Goal: Task Accomplishment & Management: Use online tool/utility

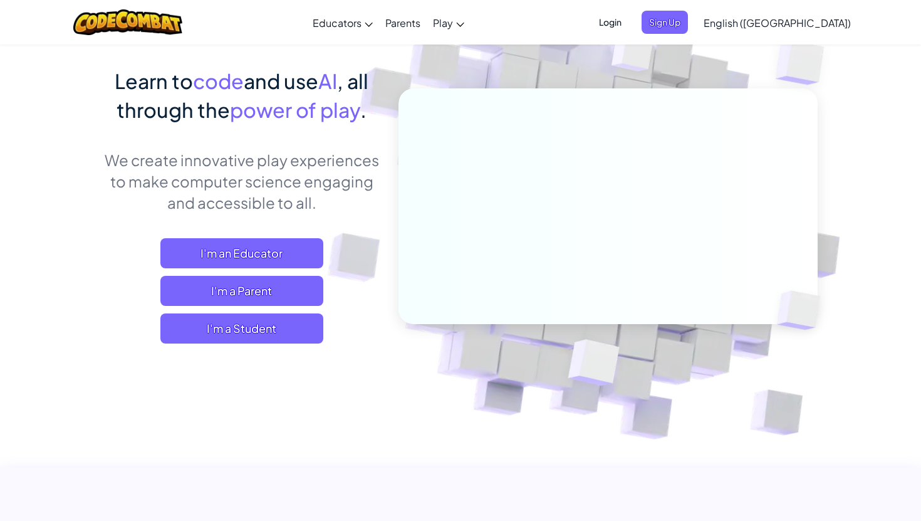
scroll to position [98, 0]
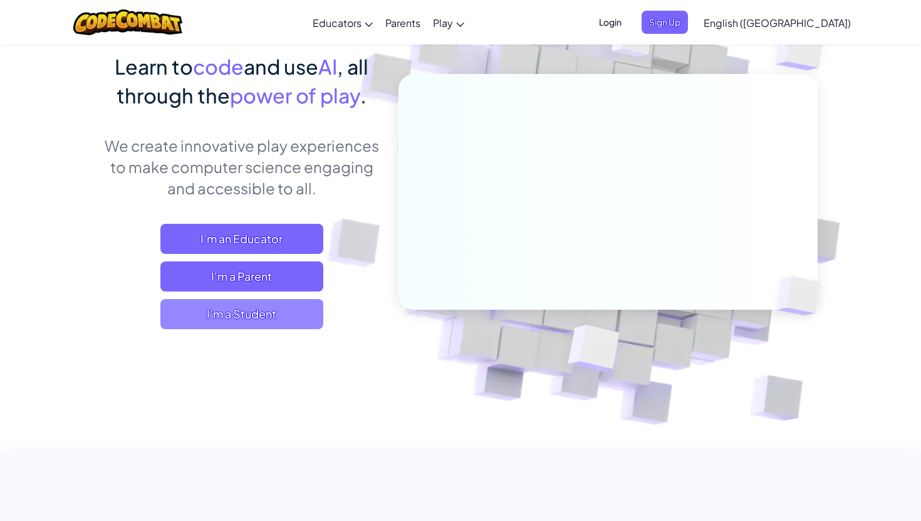
click at [304, 311] on span "I'm a Student" at bounding box center [241, 314] width 163 height 30
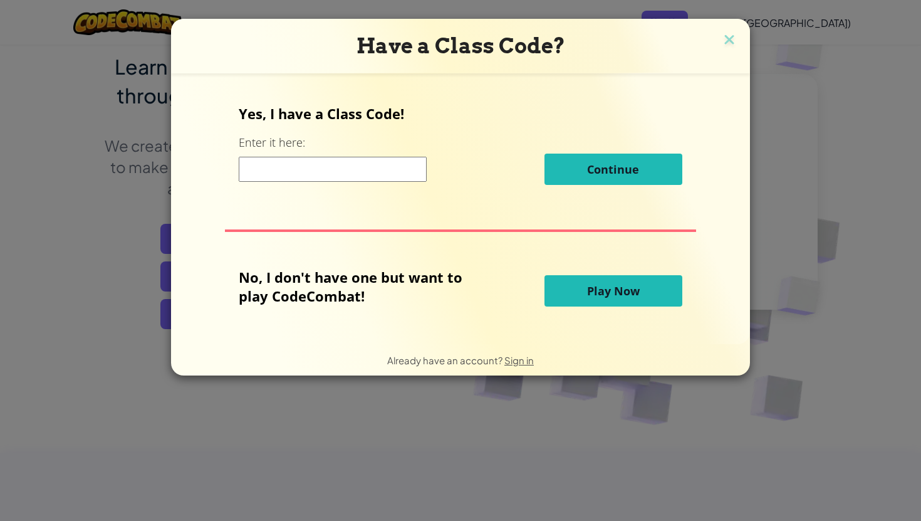
click at [374, 170] on input at bounding box center [333, 169] width 188 height 25
click at [633, 282] on button "Play Now" at bounding box center [613, 290] width 138 height 31
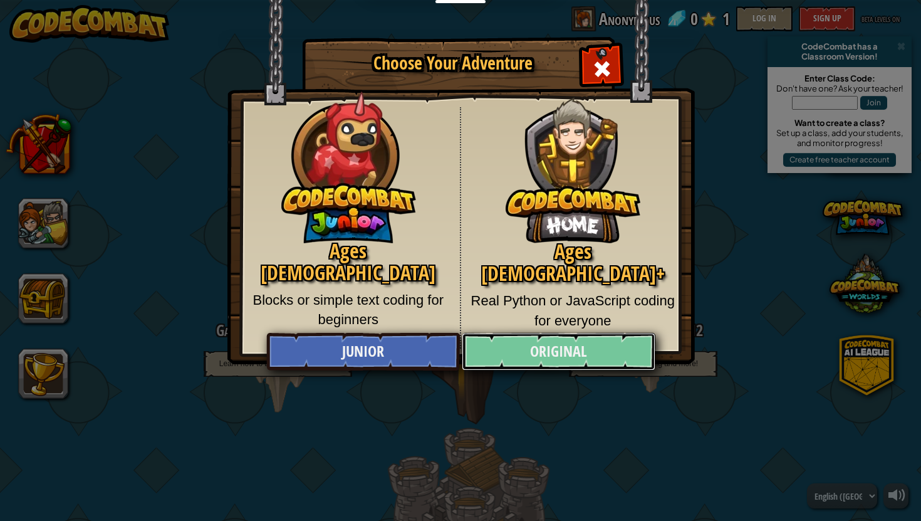
click at [545, 341] on link "Original" at bounding box center [558, 352] width 193 height 38
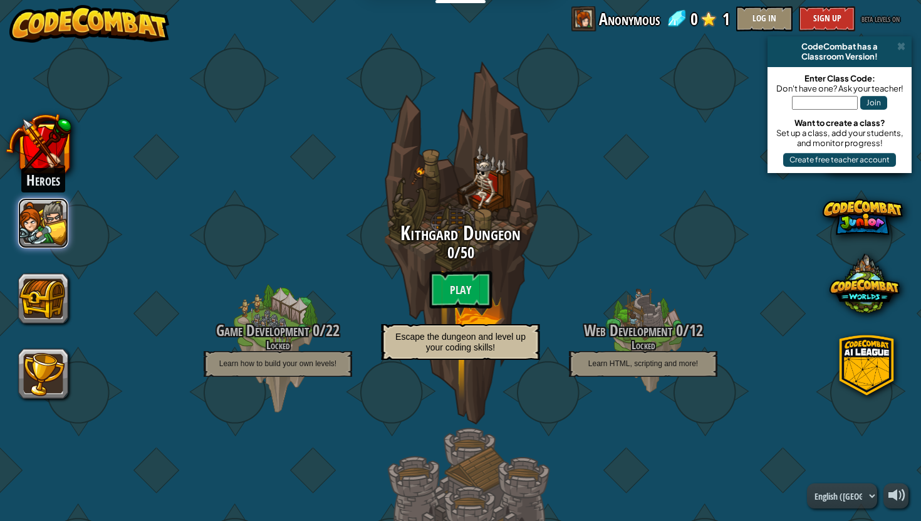
click at [55, 229] on button at bounding box center [43, 223] width 50 height 50
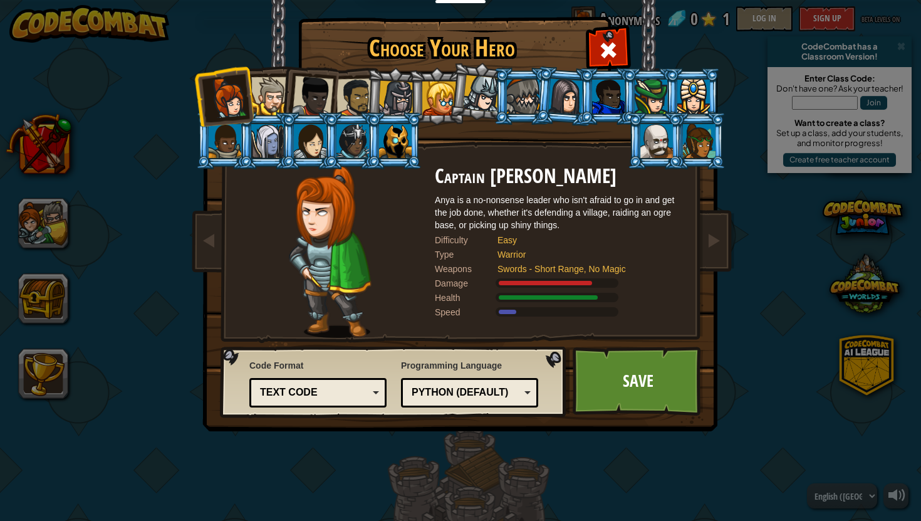
click at [266, 92] on div at bounding box center [270, 96] width 38 height 38
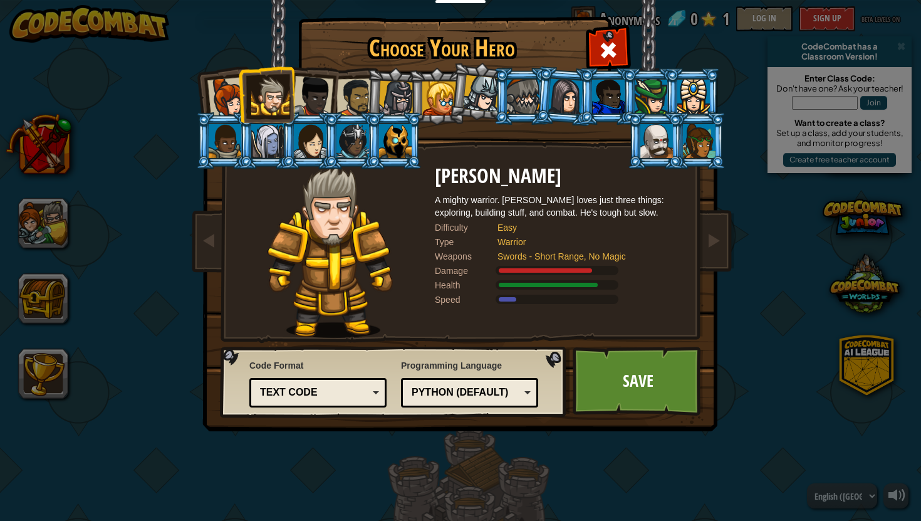
click at [325, 100] on div at bounding box center [312, 96] width 41 height 41
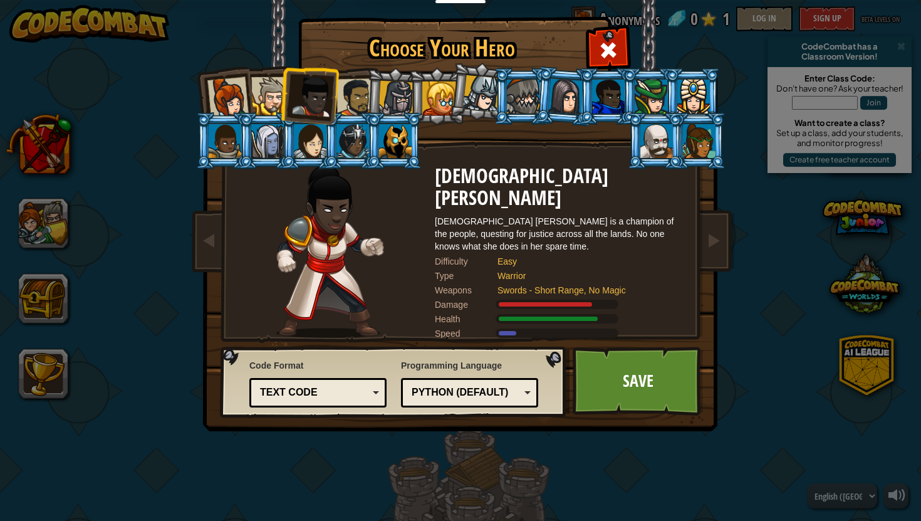
click at [367, 105] on li at bounding box center [395, 96] width 60 height 60
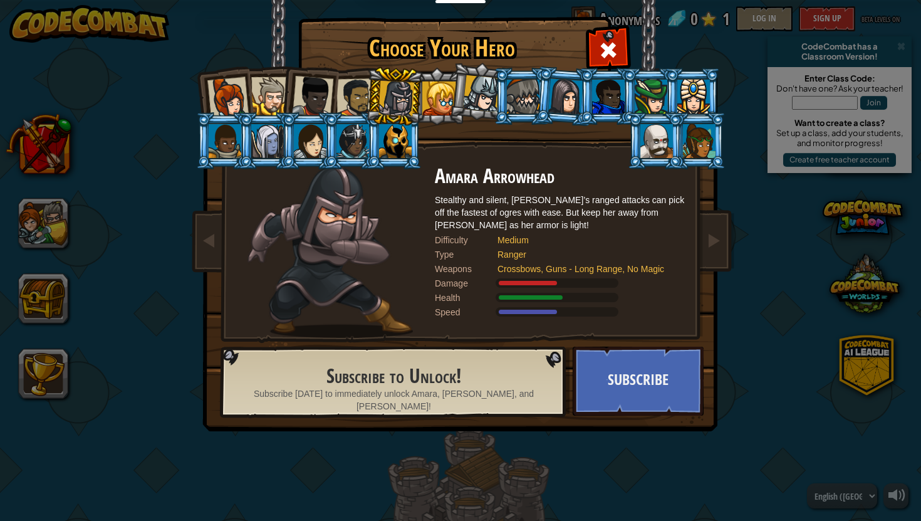
click at [479, 257] on div "Type" at bounding box center [466, 254] width 63 height 13
click at [336, 96] on li at bounding box center [308, 93] width 61 height 61
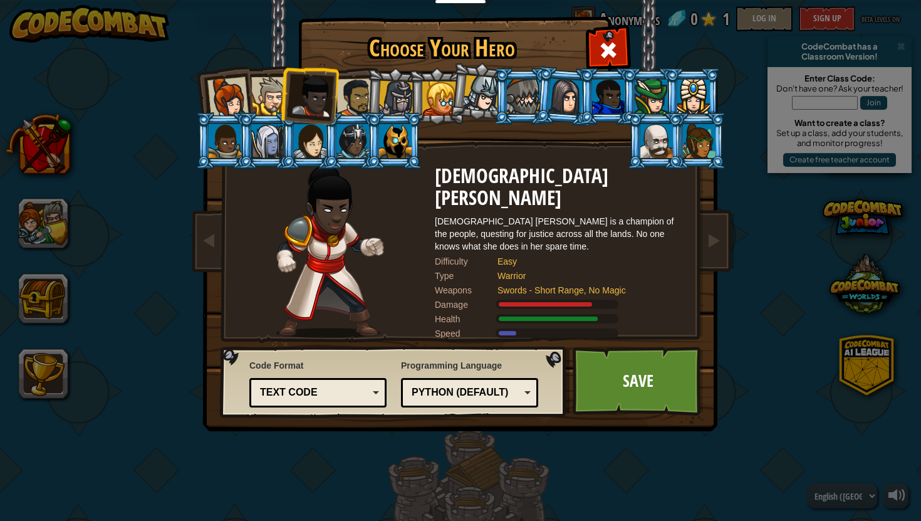
click at [357, 102] on div at bounding box center [355, 97] width 39 height 39
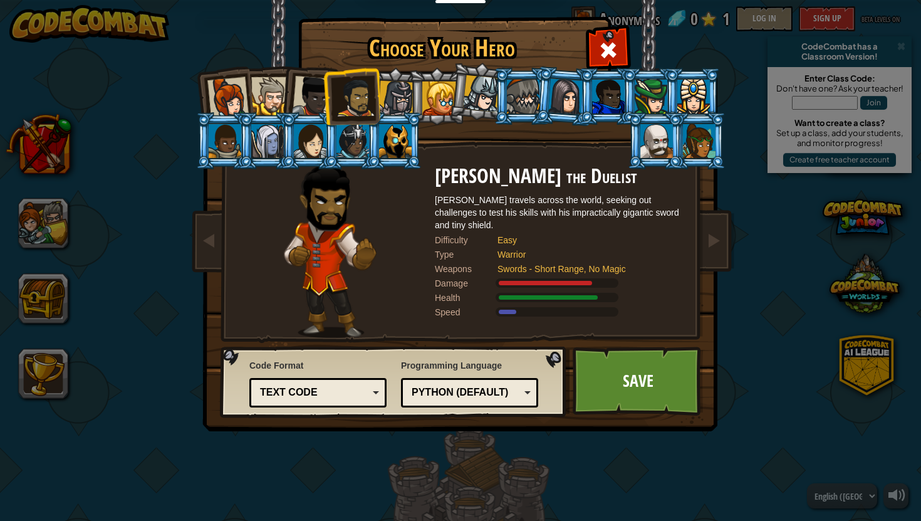
click at [316, 92] on div at bounding box center [312, 96] width 41 height 41
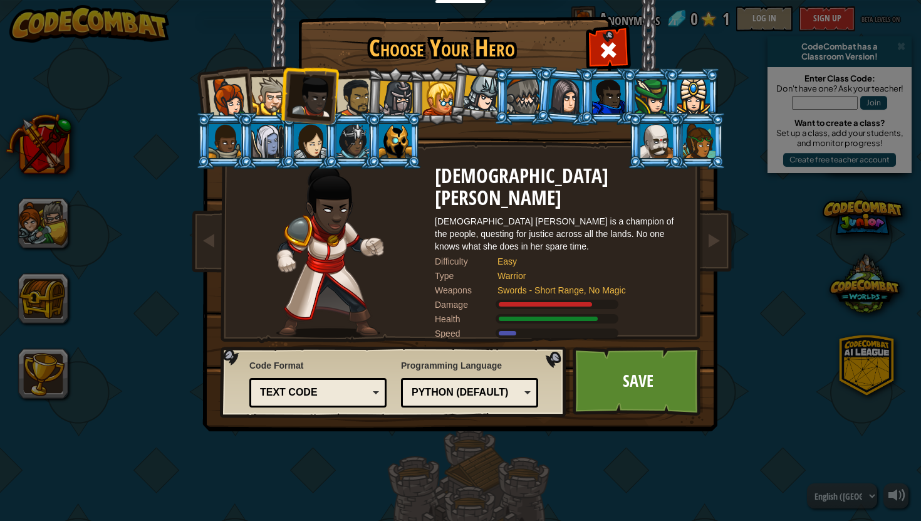
click at [436, 96] on div at bounding box center [439, 98] width 34 height 34
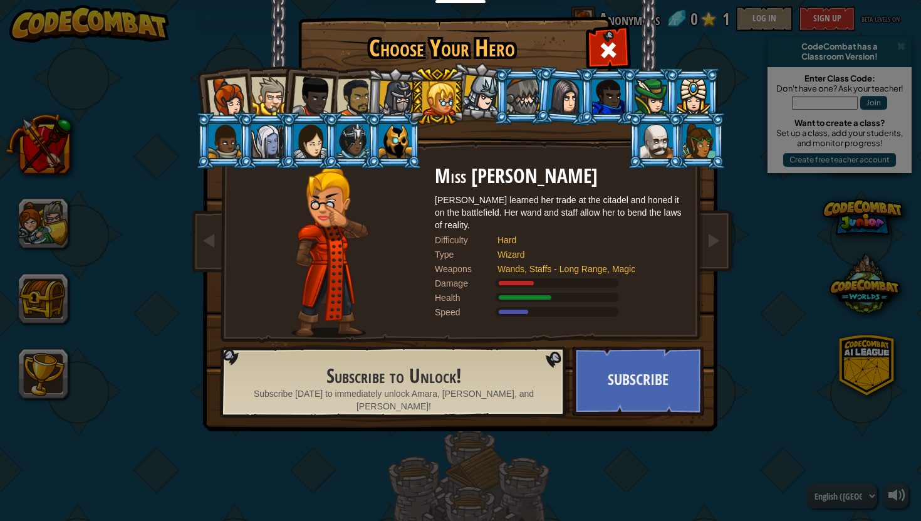
click at [476, 97] on div at bounding box center [481, 93] width 37 height 37
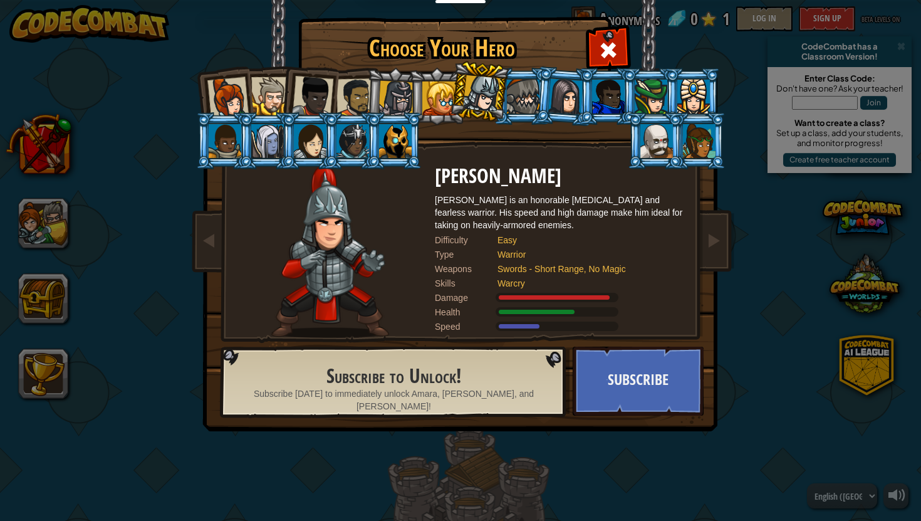
click at [513, 99] on div at bounding box center [523, 97] width 33 height 34
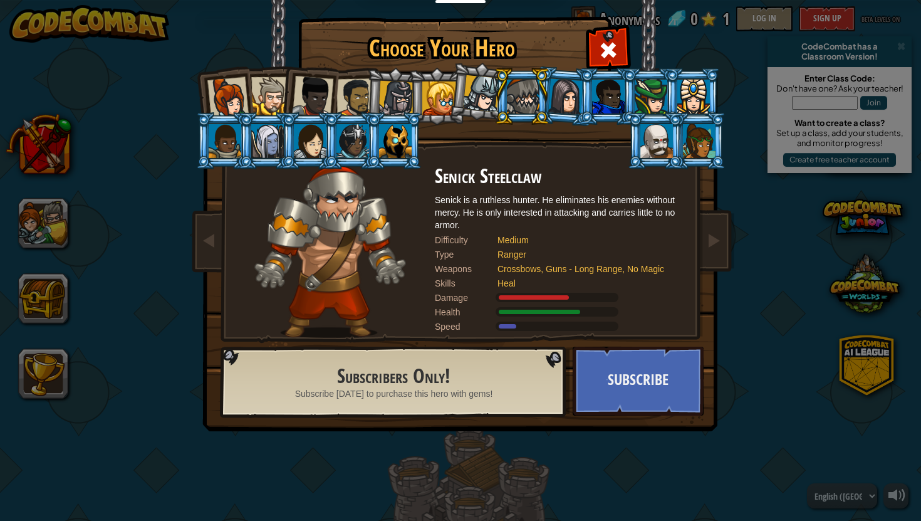
click at [558, 102] on div at bounding box center [565, 96] width 35 height 36
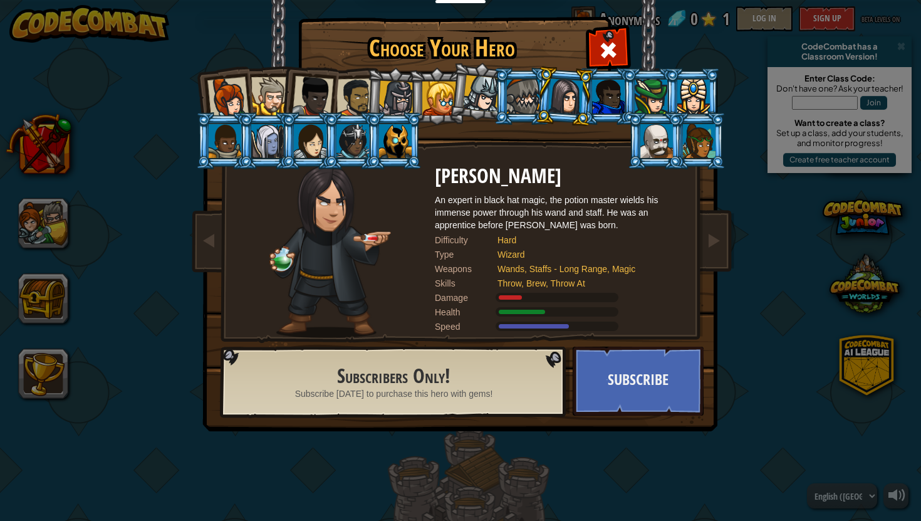
click at [304, 96] on div at bounding box center [312, 96] width 41 height 41
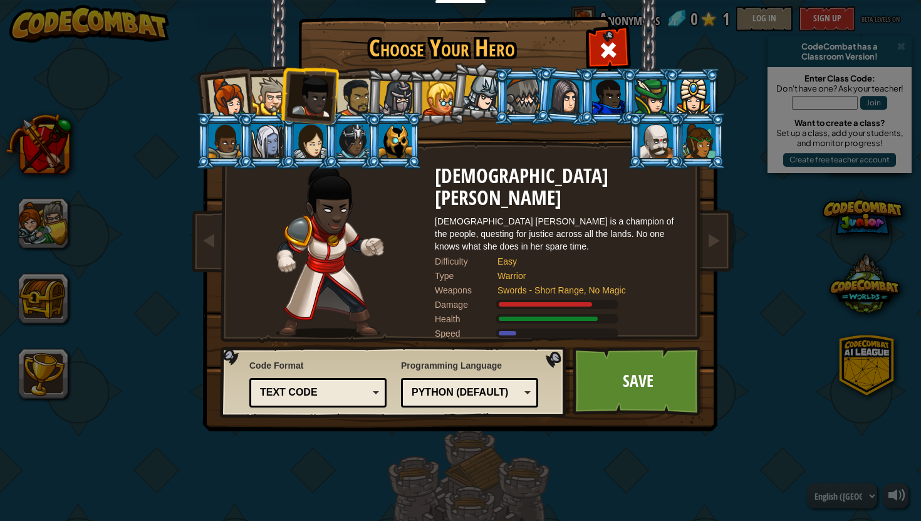
click at [220, 103] on div at bounding box center [227, 97] width 41 height 41
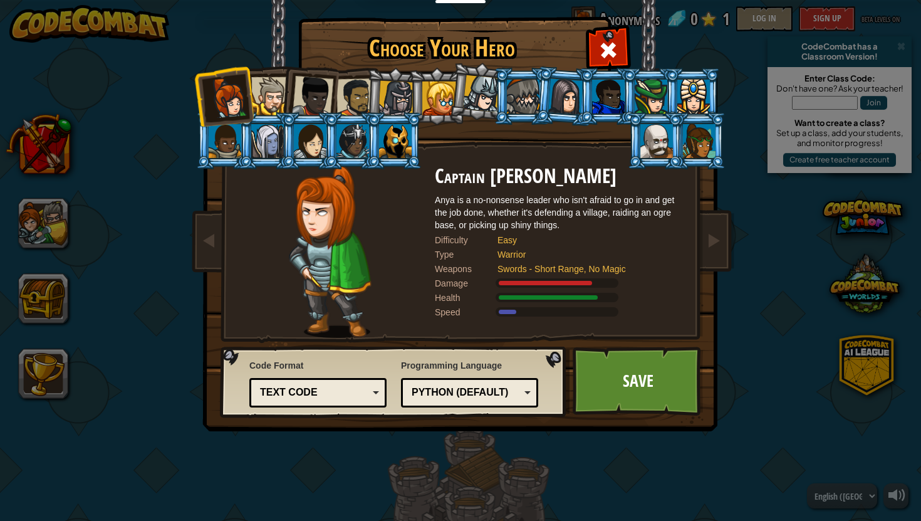
click at [319, 85] on div at bounding box center [312, 96] width 41 height 41
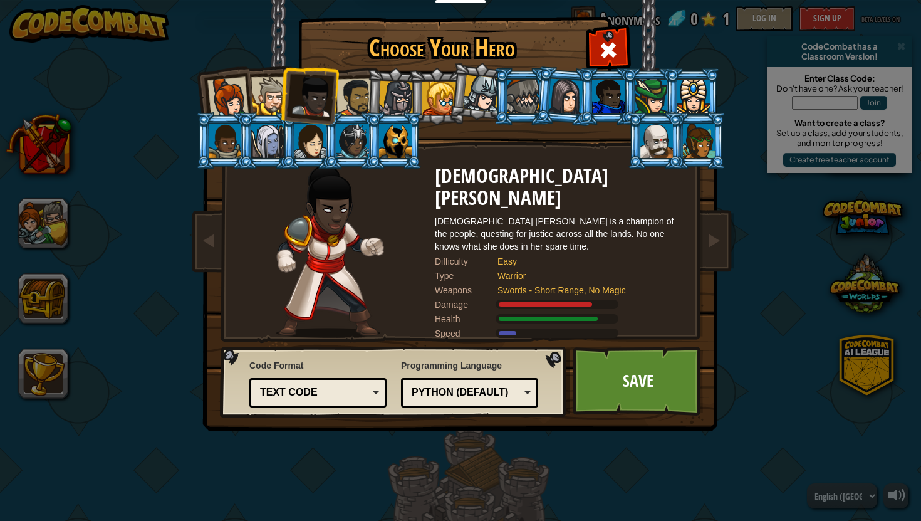
click at [261, 88] on div at bounding box center [270, 96] width 38 height 38
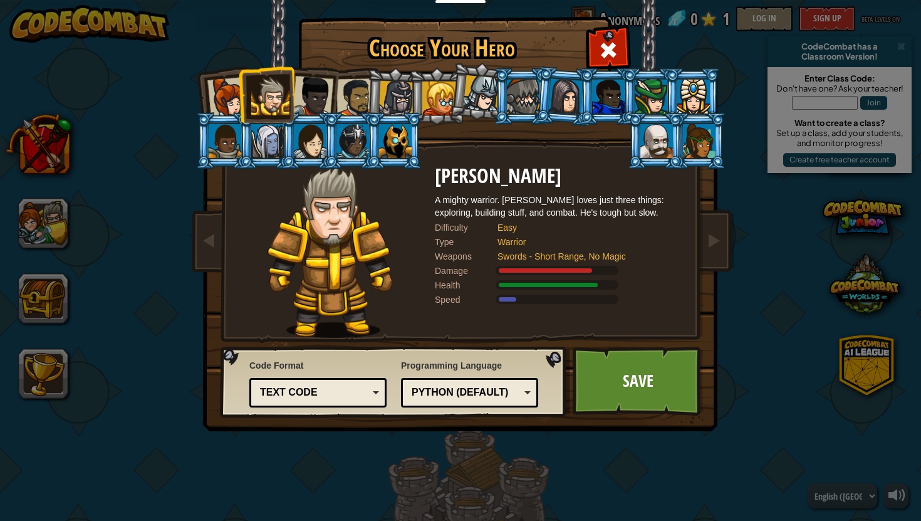
click at [355, 91] on div at bounding box center [355, 97] width 39 height 39
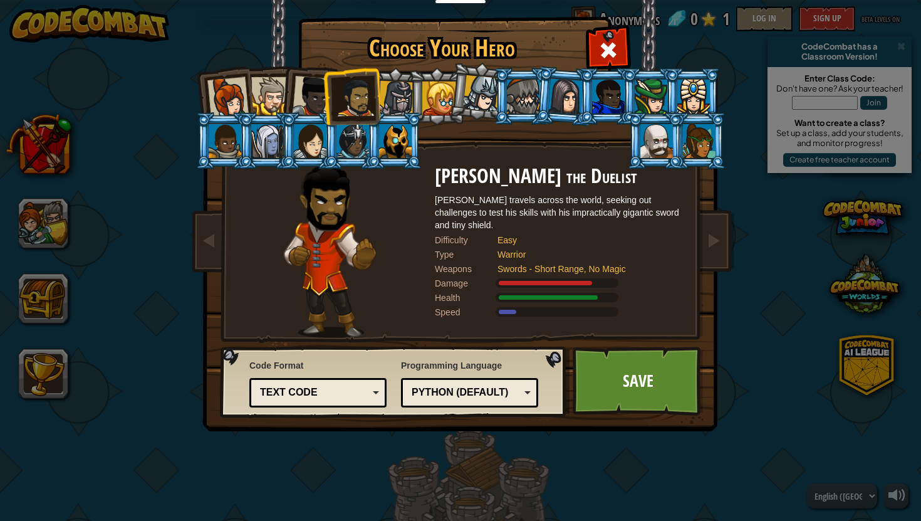
click at [312, 88] on div at bounding box center [312, 96] width 41 height 41
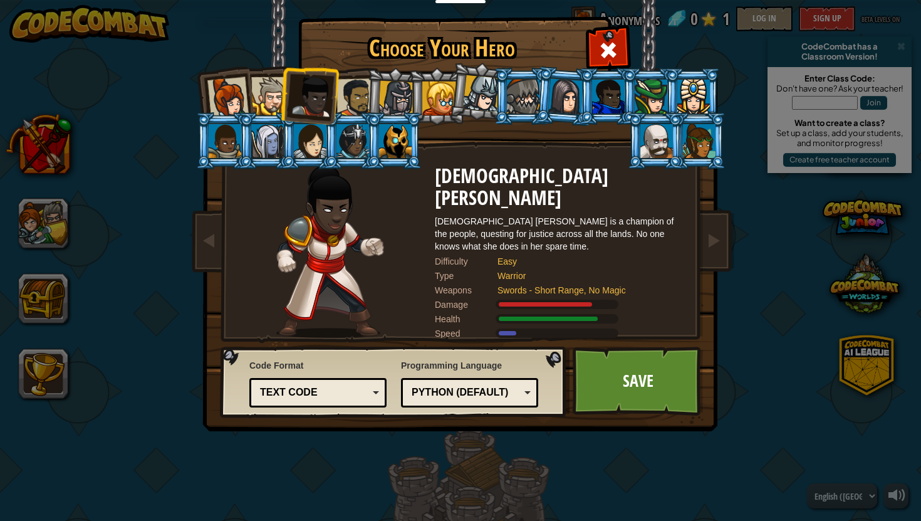
click at [212, 91] on div at bounding box center [227, 97] width 41 height 41
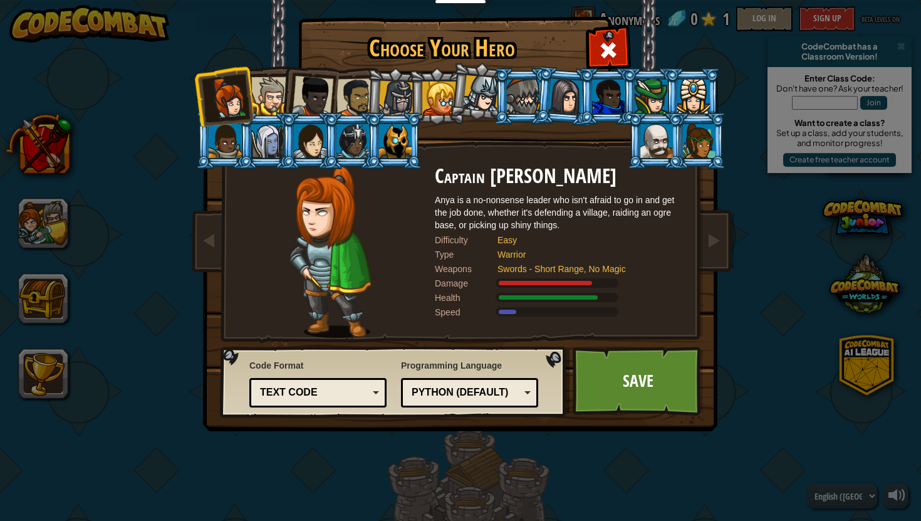
click at [359, 382] on div "Text code Blocks and code Blocks Blocks (Icons) Text code" at bounding box center [317, 392] width 137 height 29
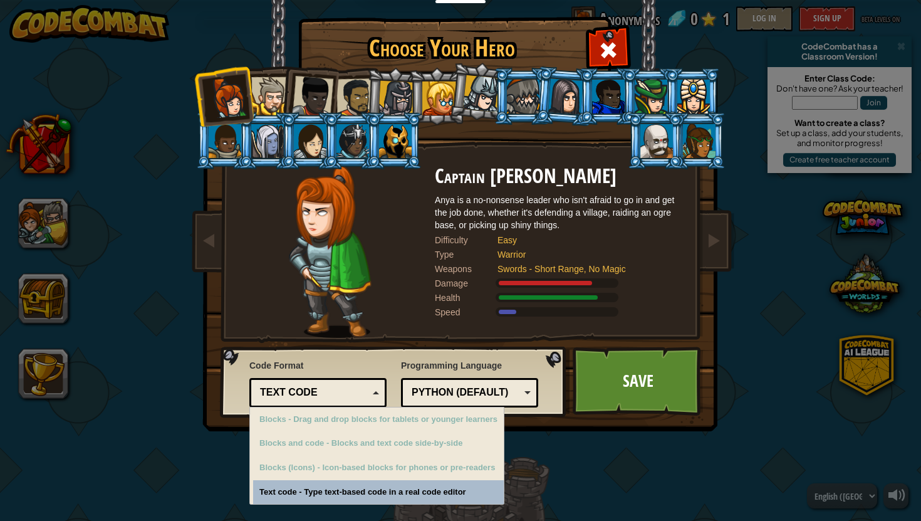
click at [491, 387] on div "Python (Default)" at bounding box center [466, 392] width 108 height 14
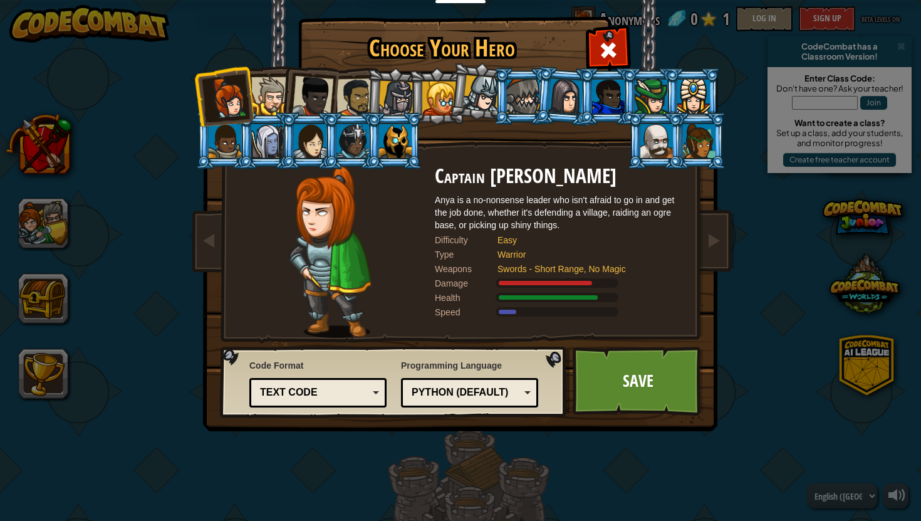
click at [440, 364] on div "Programming Language Python (Default) JavaScript Lua C++ Java (Experimental) Py…" at bounding box center [469, 383] width 137 height 55
click at [612, 375] on link "Save" at bounding box center [638, 380] width 131 height 69
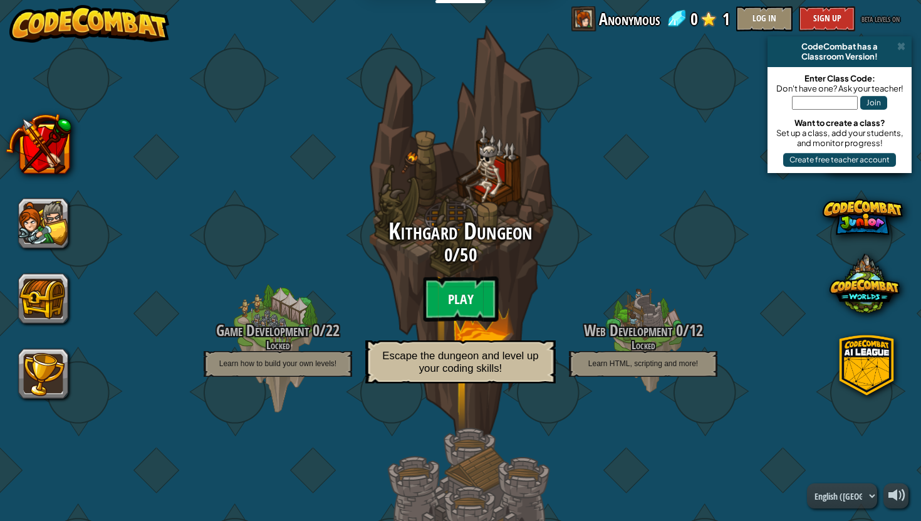
click at [457, 300] on btn "Play" at bounding box center [460, 298] width 75 height 45
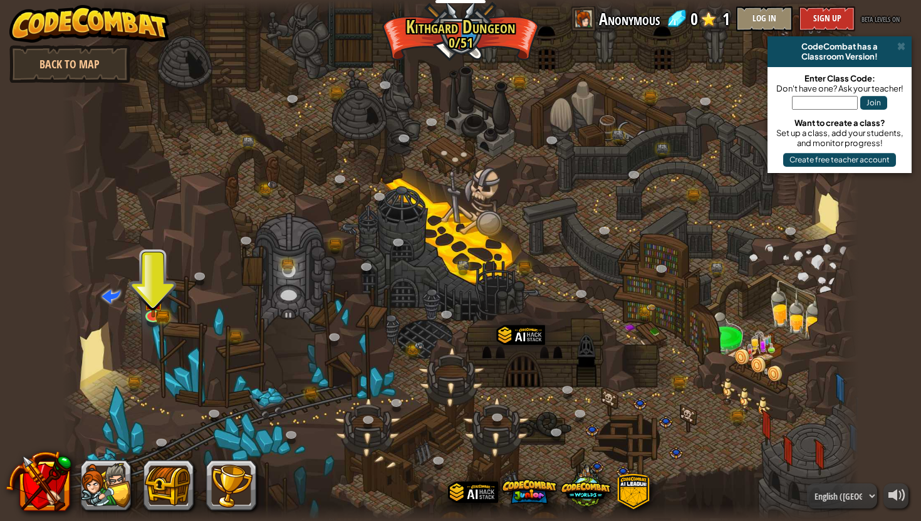
click at [140, 301] on div at bounding box center [460, 260] width 796 height 521
click at [155, 308] on img at bounding box center [153, 292] width 21 height 46
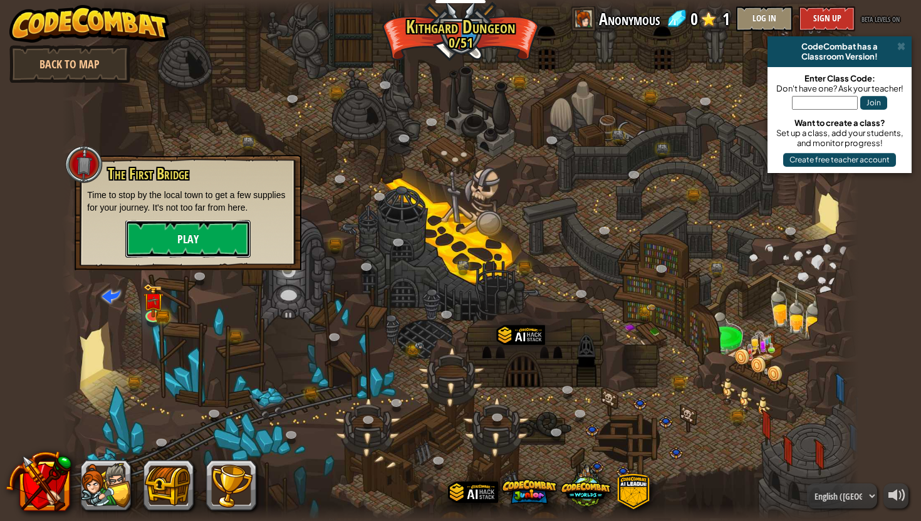
click at [189, 240] on button "Play" at bounding box center [187, 239] width 125 height 38
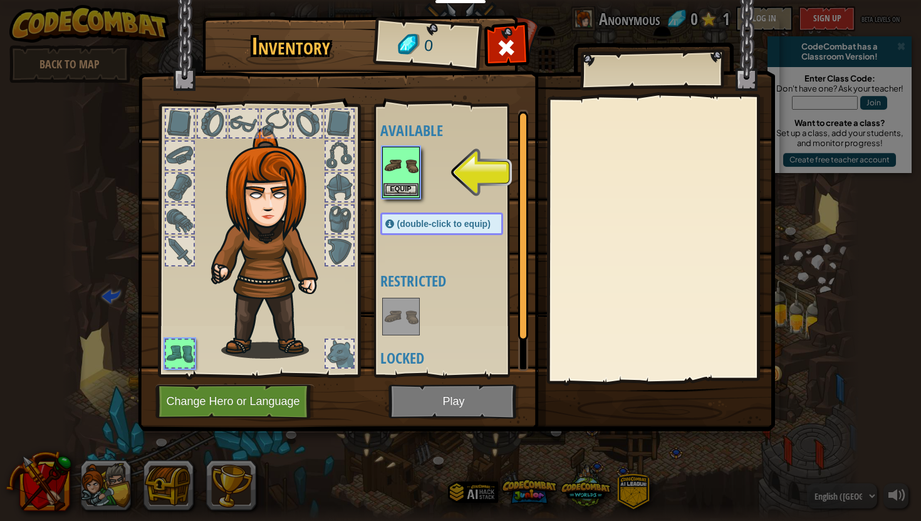
click at [389, 180] on img at bounding box center [400, 165] width 35 height 35
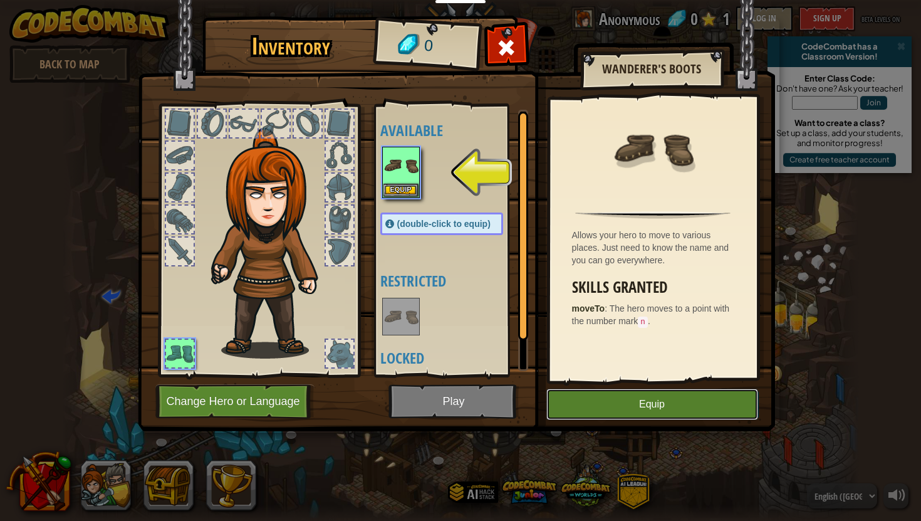
click at [611, 398] on button "Equip" at bounding box center [652, 403] width 212 height 31
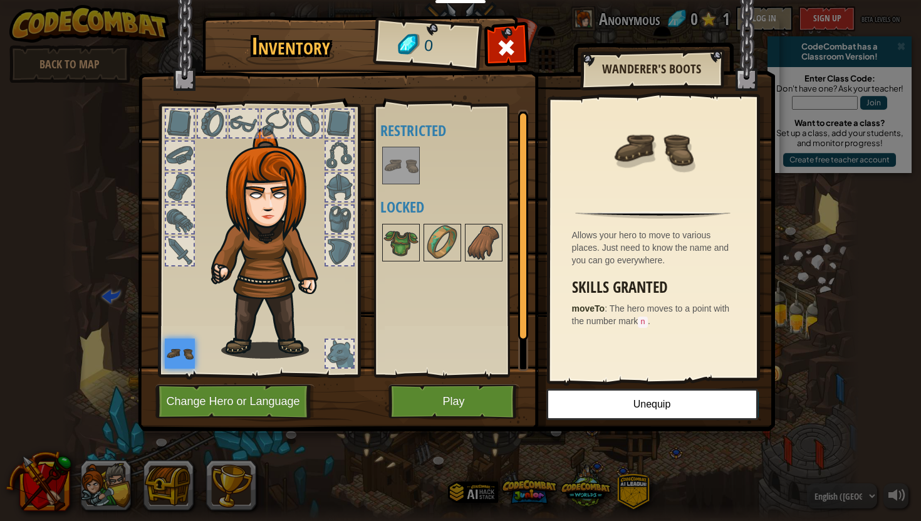
click at [339, 355] on div at bounding box center [340, 354] width 28 height 28
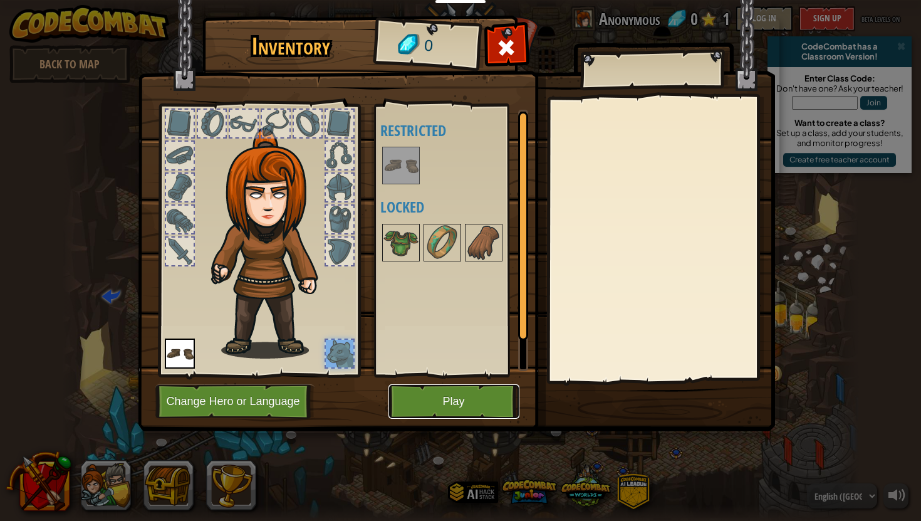
click at [439, 403] on button "Play" at bounding box center [453, 401] width 131 height 34
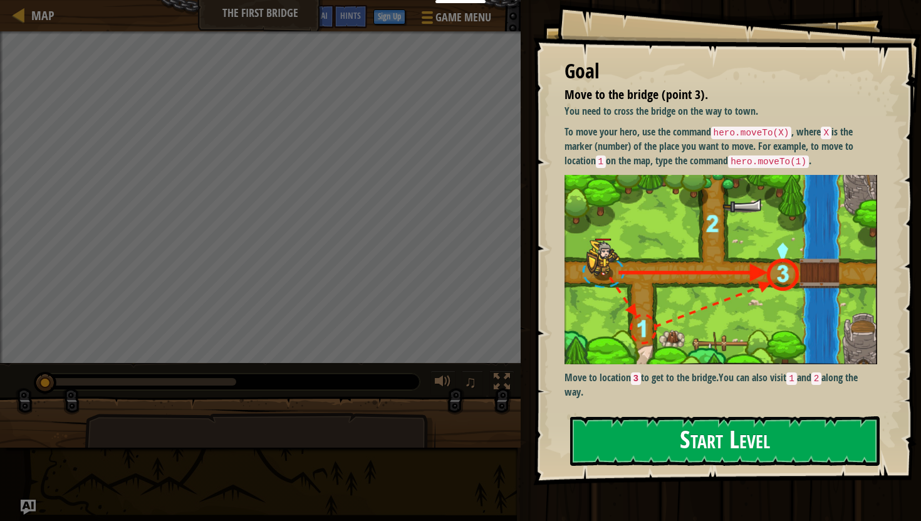
click at [664, 432] on button "Start Level" at bounding box center [725, 440] width 310 height 49
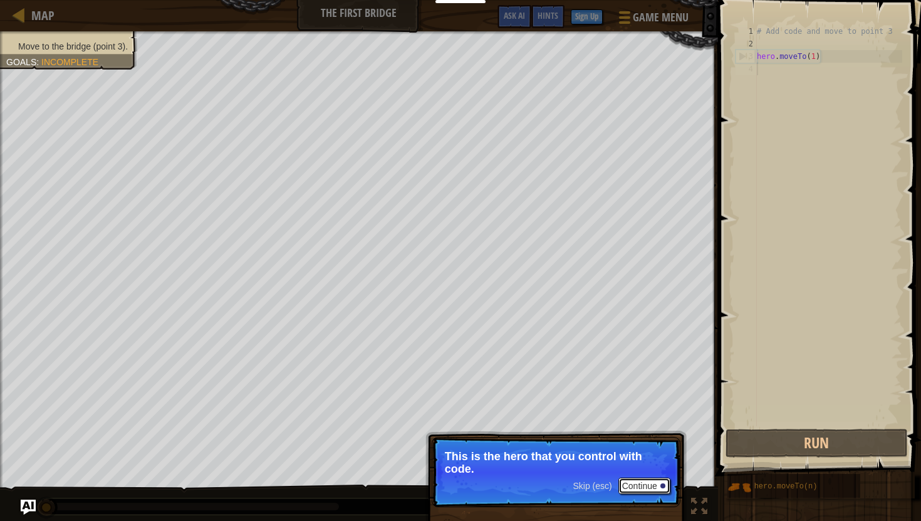
click at [652, 487] on button "Continue" at bounding box center [644, 485] width 52 height 16
click at [652, 489] on button "Continue" at bounding box center [644, 487] width 52 height 16
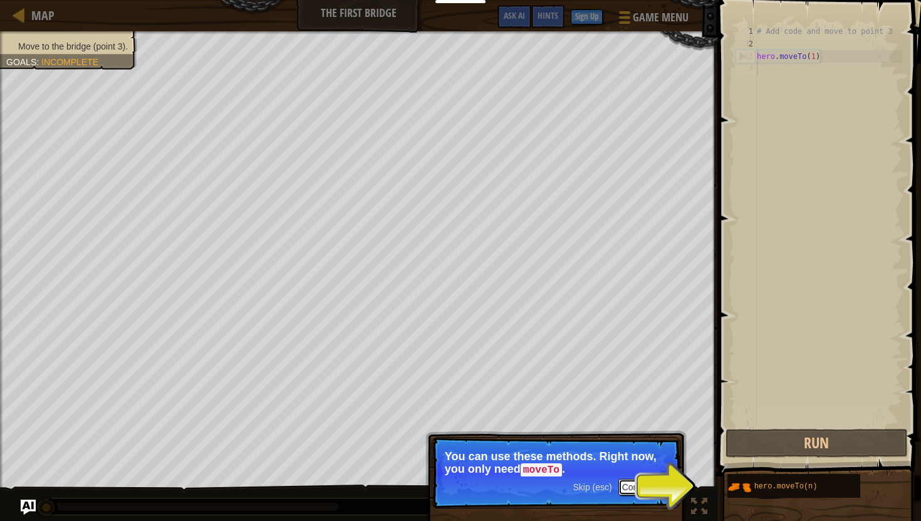
click at [625, 485] on button "Continue" at bounding box center [644, 487] width 52 height 16
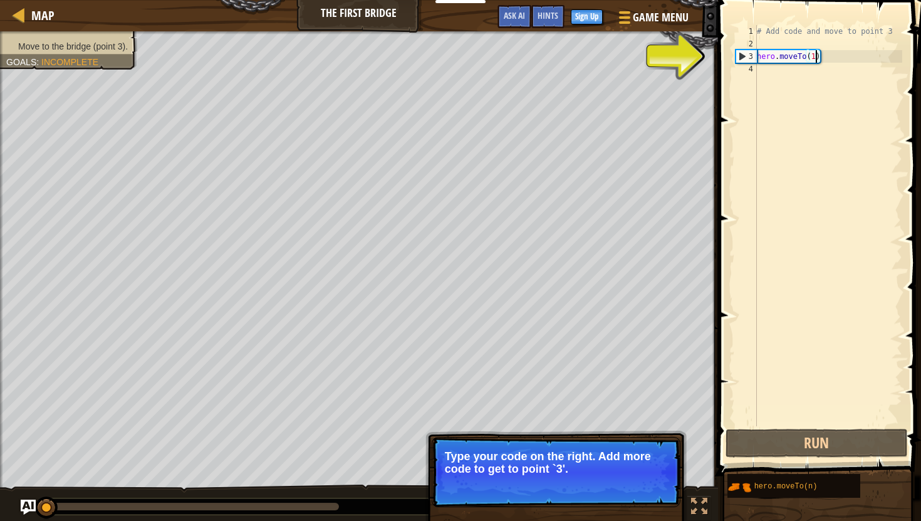
click at [815, 58] on div "# Add code and move to point 3 hero . moveTo ( 1 )" at bounding box center [828, 238] width 148 height 426
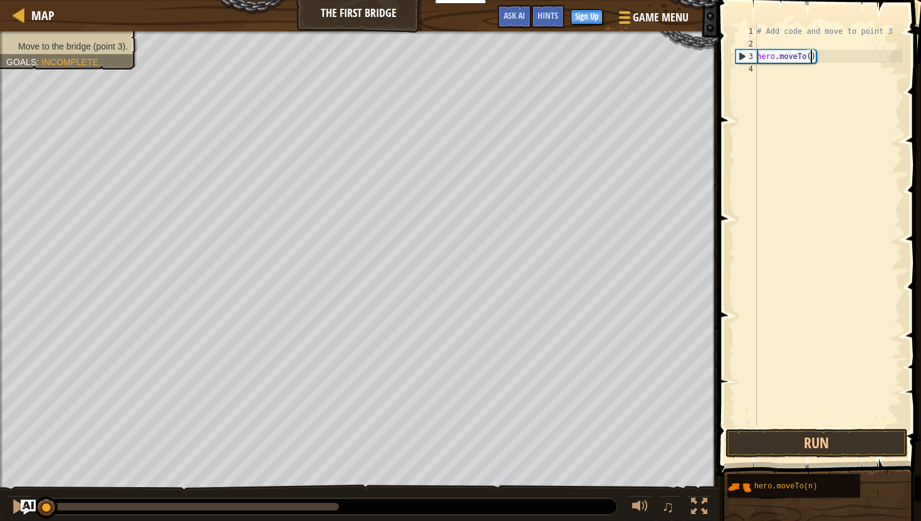
scroll to position [6, 4]
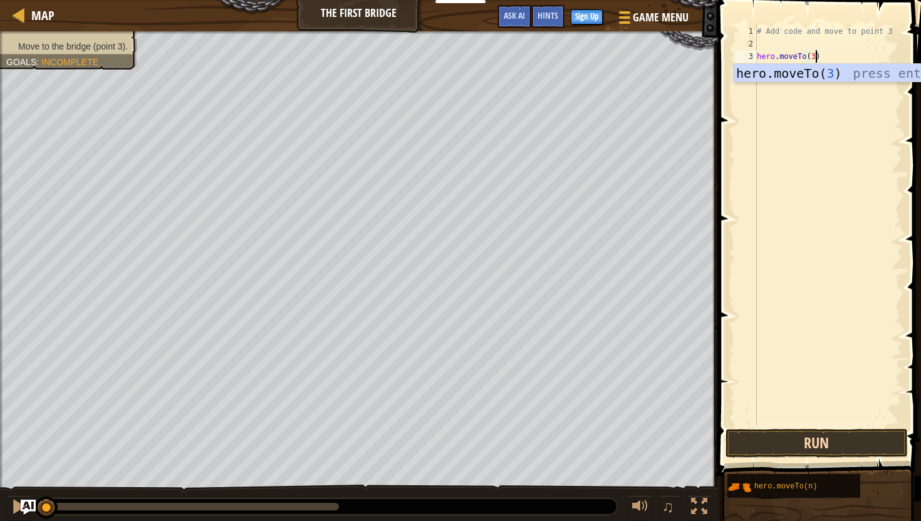
type textarea "hero.moveTo(3)"
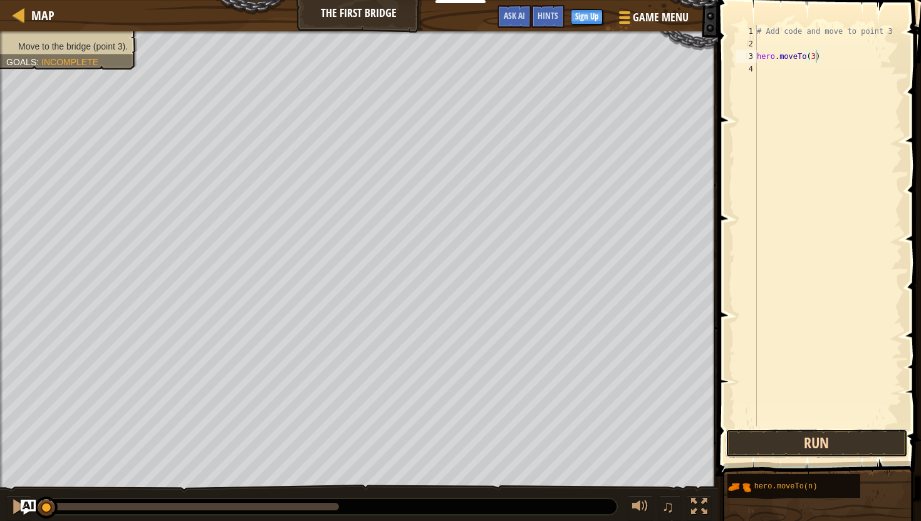
click at [802, 442] on button "Run" at bounding box center [817, 443] width 182 height 29
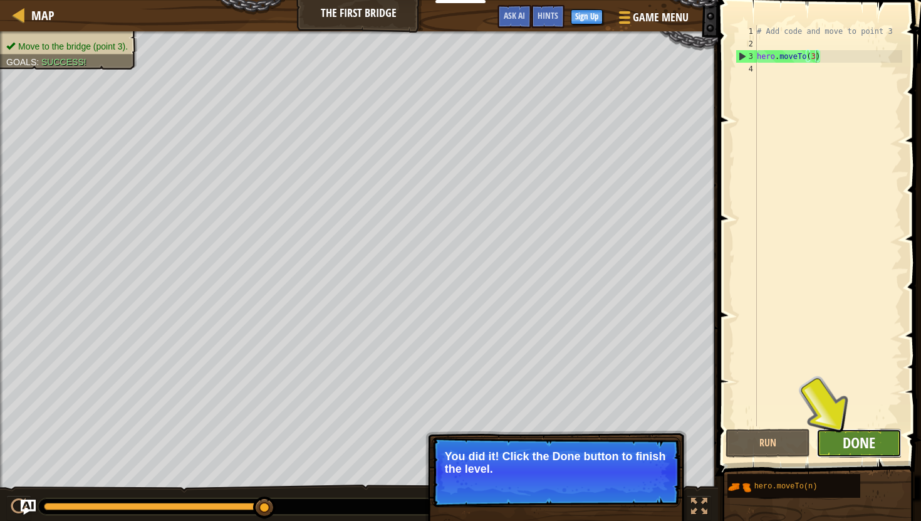
click at [849, 432] on span "Done" at bounding box center [859, 442] width 33 height 20
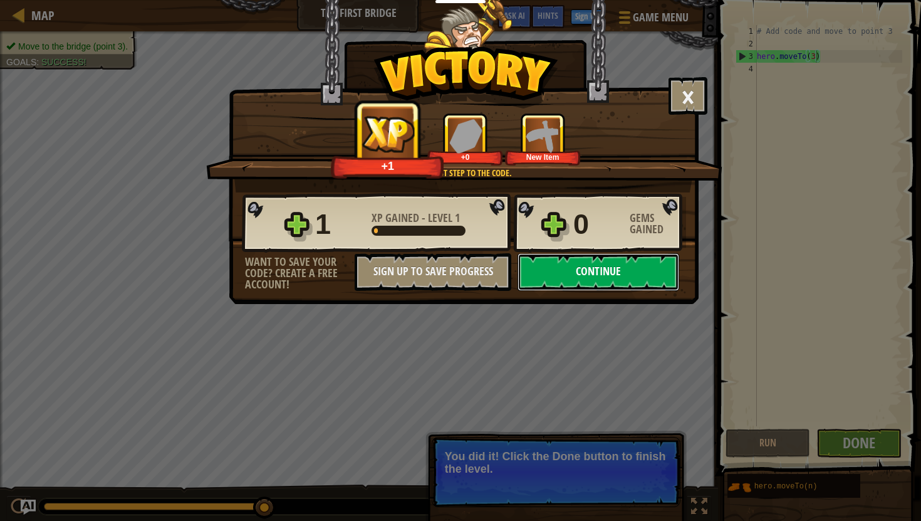
click at [612, 274] on button "Continue" at bounding box center [599, 272] width 162 height 38
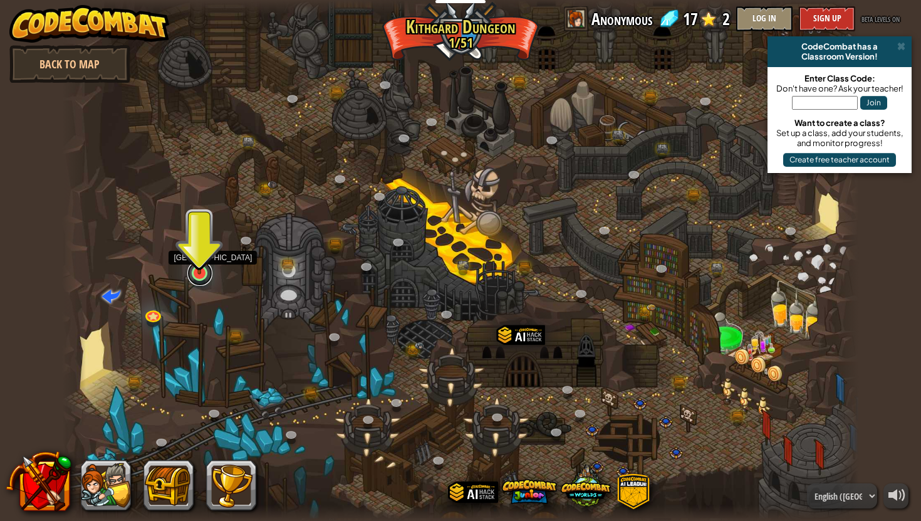
click at [200, 274] on link at bounding box center [199, 273] width 25 height 25
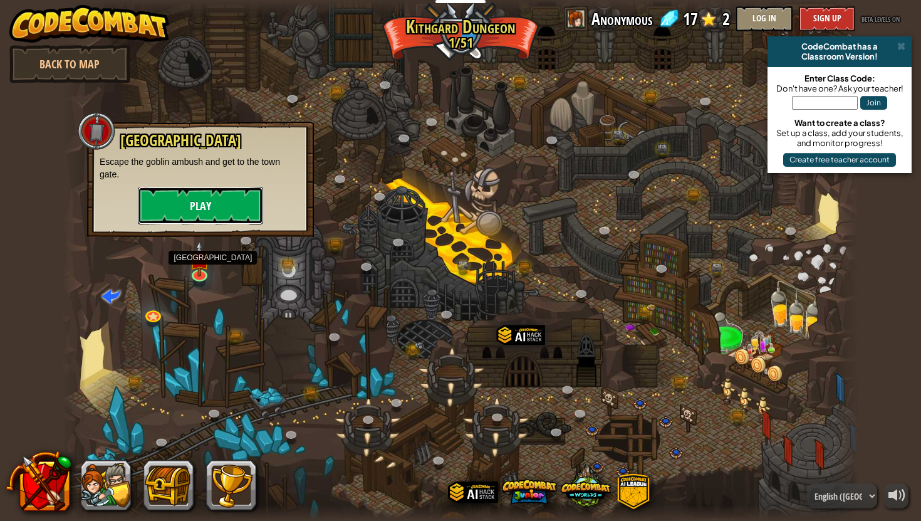
click at [214, 207] on button "Play" at bounding box center [200, 206] width 125 height 38
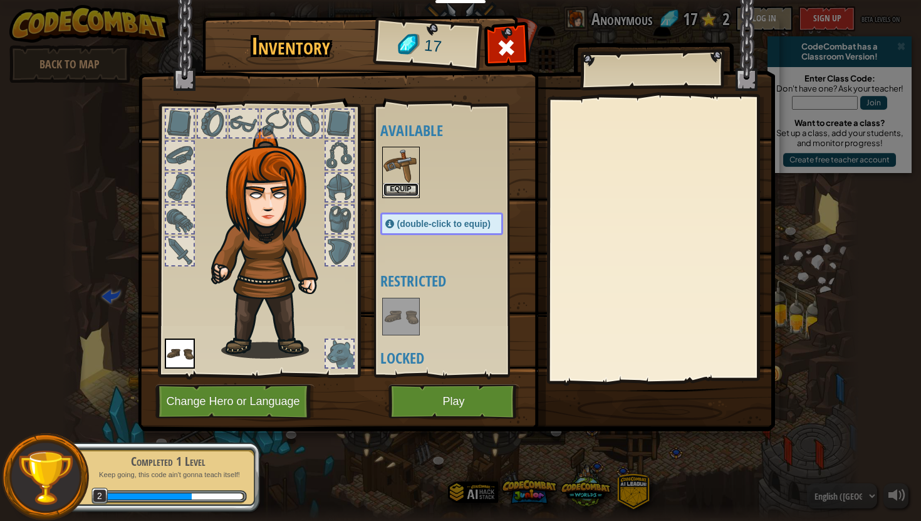
click at [395, 193] on button "Equip" at bounding box center [400, 189] width 35 height 13
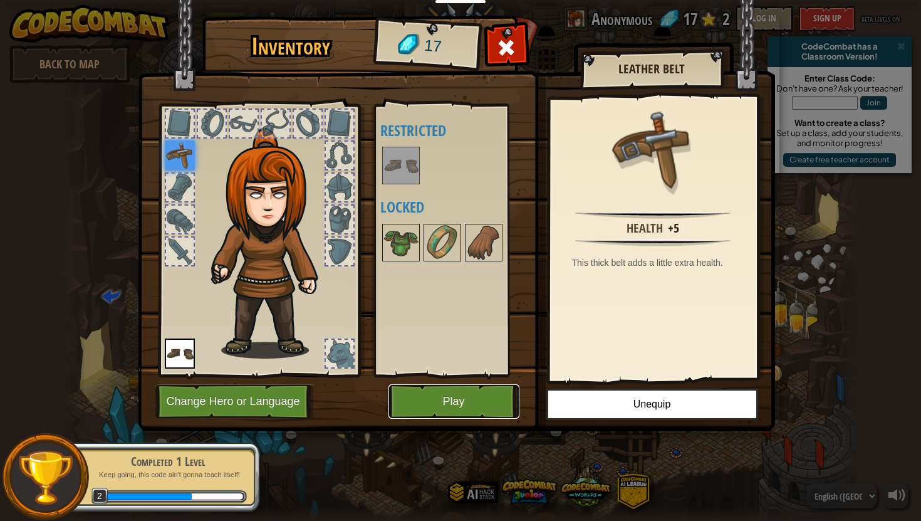
click at [429, 403] on button "Play" at bounding box center [453, 401] width 131 height 34
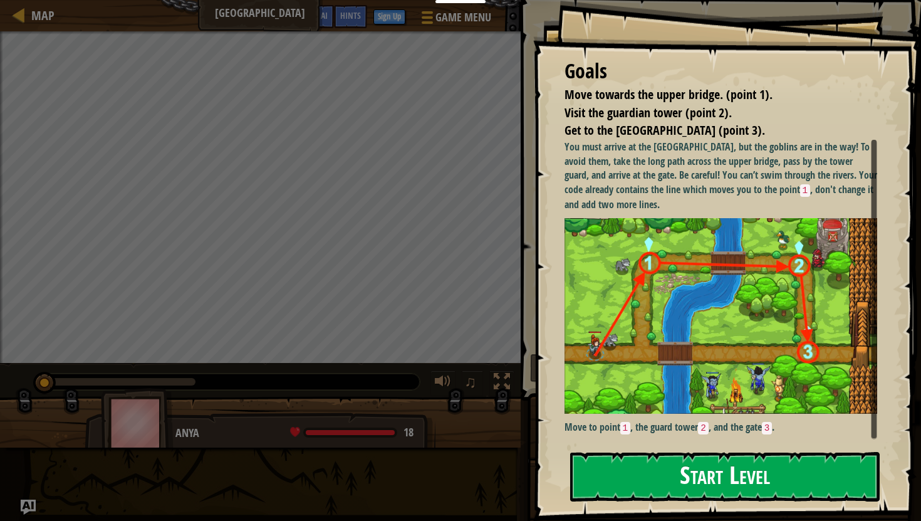
click at [580, 487] on button "Start Level" at bounding box center [725, 476] width 310 height 49
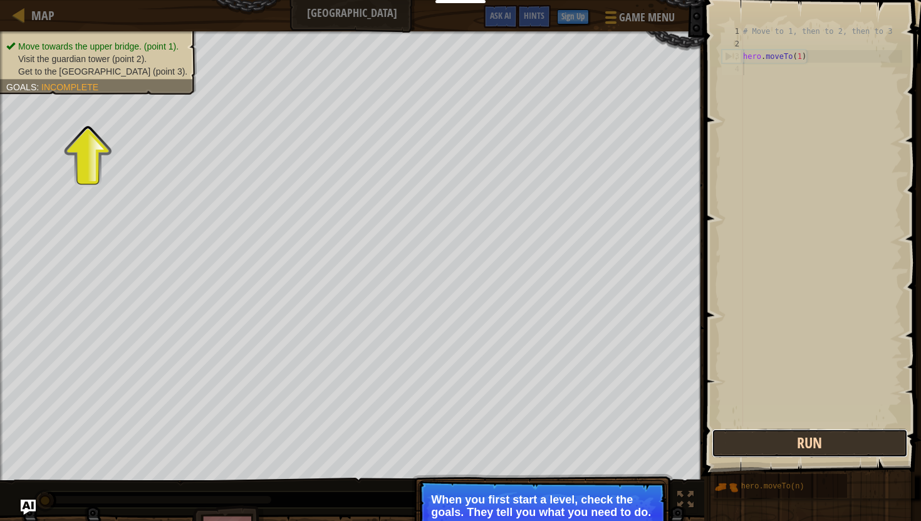
click at [746, 447] on button "Run" at bounding box center [809, 443] width 195 height 29
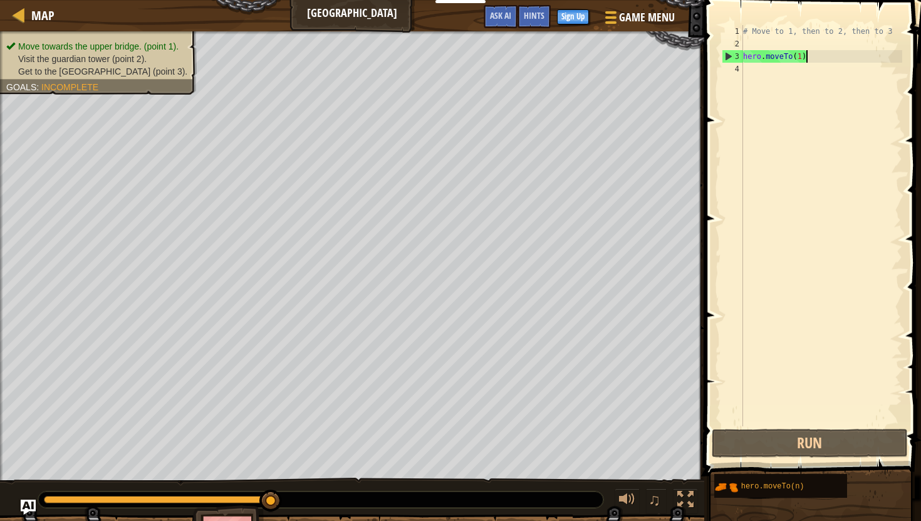
click at [821, 62] on div "# Move to 1, then to 2, then to 3 hero . moveTo ( 1 )" at bounding box center [822, 238] width 162 height 426
type textarea "hero.moveTo(1)"
click at [769, 67] on div "# Move to 1, then to 2, then to 3 hero . moveTo ( 1 )" at bounding box center [822, 238] width 162 height 426
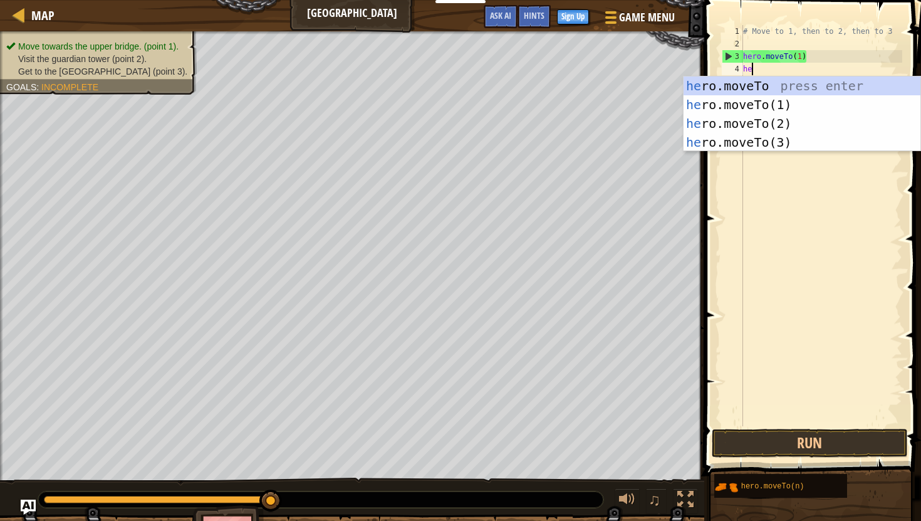
scroll to position [6, 1]
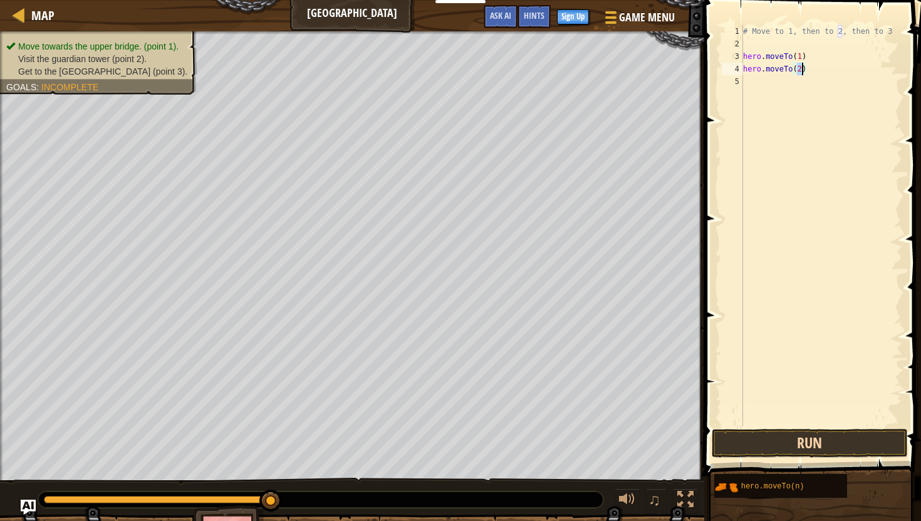
type textarea "hero.moveTo(2)"
click at [770, 440] on button "Run" at bounding box center [809, 443] width 195 height 29
